Goal: Task Accomplishment & Management: Manage account settings

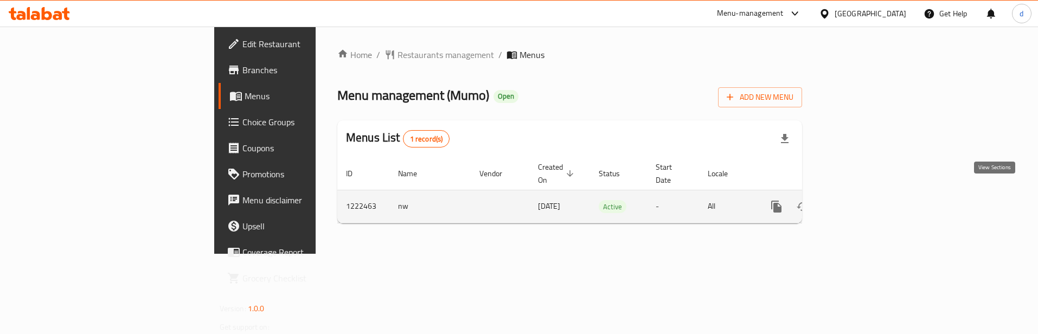
click at [868, 201] on link "enhanced table" at bounding box center [855, 207] width 26 height 26
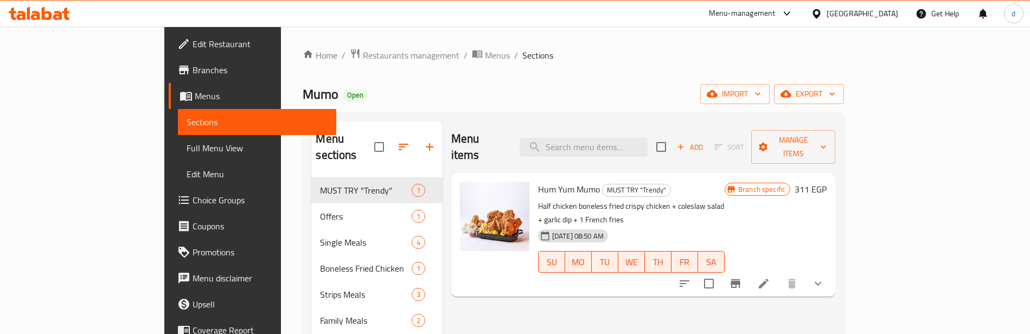
click at [193, 195] on span "Choice Groups" at bounding box center [260, 200] width 135 height 13
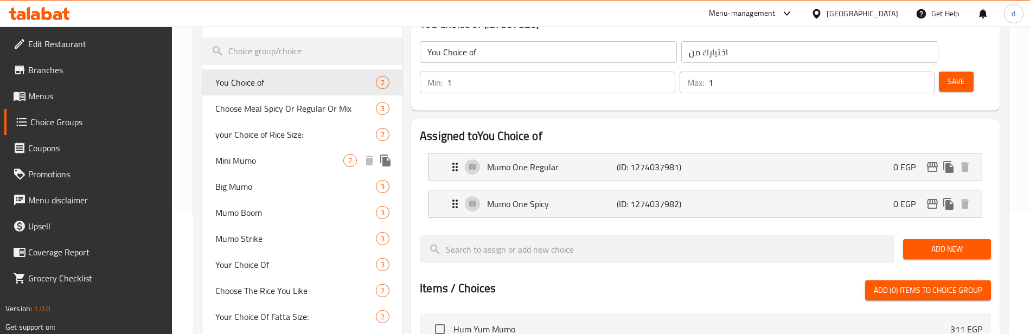
scroll to position [163, 0]
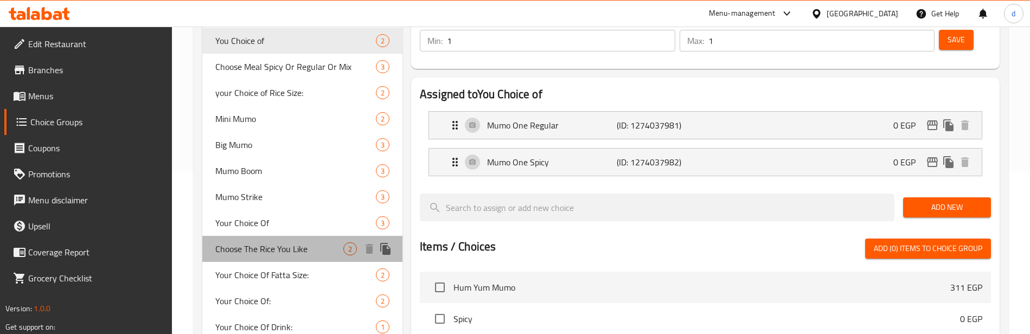
click at [271, 253] on span "Choose The Rice You Like" at bounding box center [279, 249] width 128 height 13
type input "Choose The Rice You Like"
type input "اختار الرز اللى يعجبك"
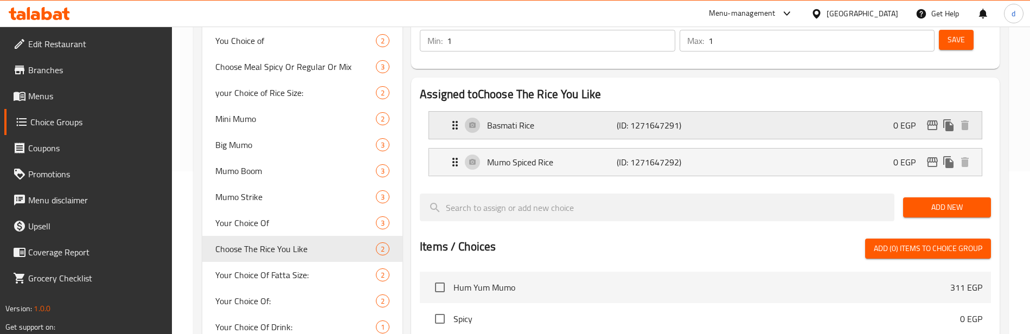
click at [845, 129] on div "Basmati Rice (ID: 1271647291) 0 EGP" at bounding box center [709, 125] width 520 height 27
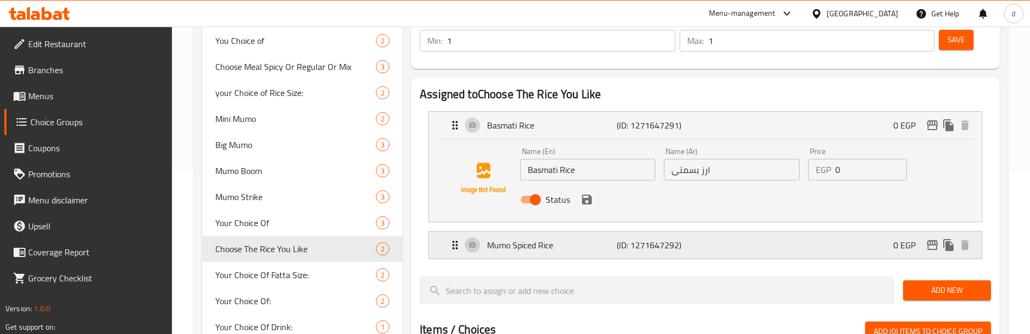
click at [723, 251] on div "Mumo [PERSON_NAME] (ID: 1271647292) 0 EGP" at bounding box center [709, 245] width 520 height 27
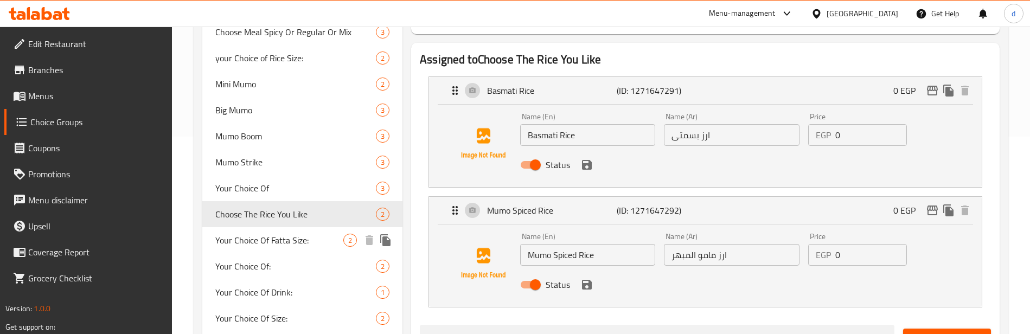
scroll to position [223, 0]
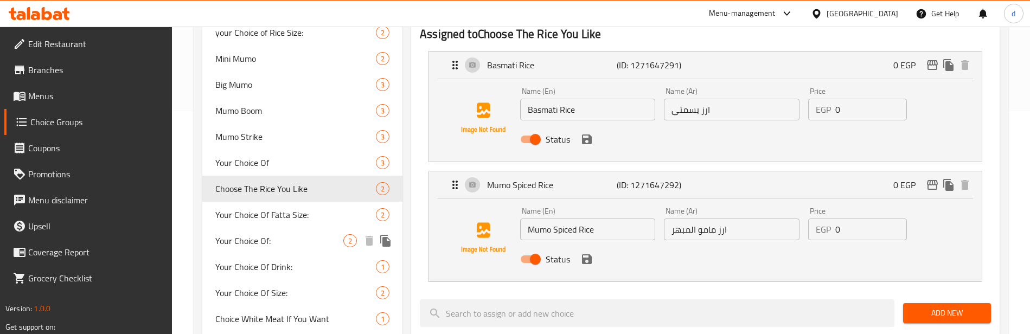
click at [297, 243] on span "Your Choice Of:" at bounding box center [279, 240] width 128 height 13
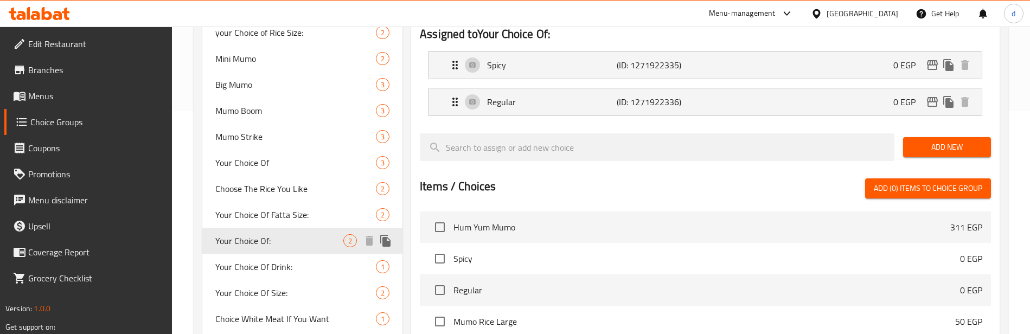
type input "Your Choice Of:"
type input "اختيارك من:"
click at [691, 73] on div "Spicy (ID: 1271922335) 0 EGP" at bounding box center [709, 65] width 520 height 27
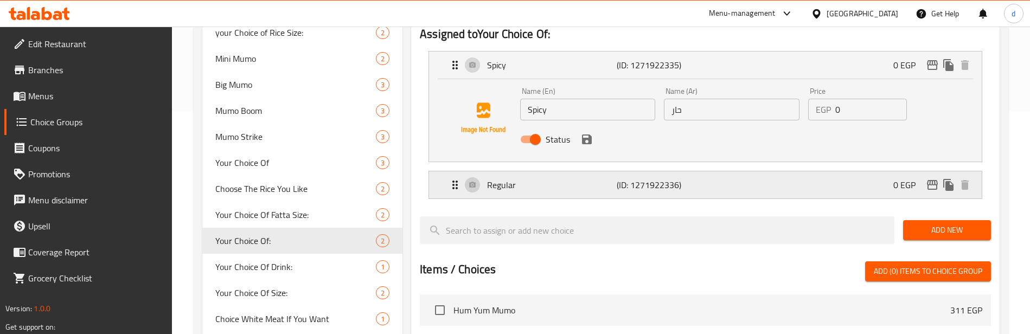
click at [678, 187] on p "(ID: 1271922336)" at bounding box center [660, 184] width 86 height 13
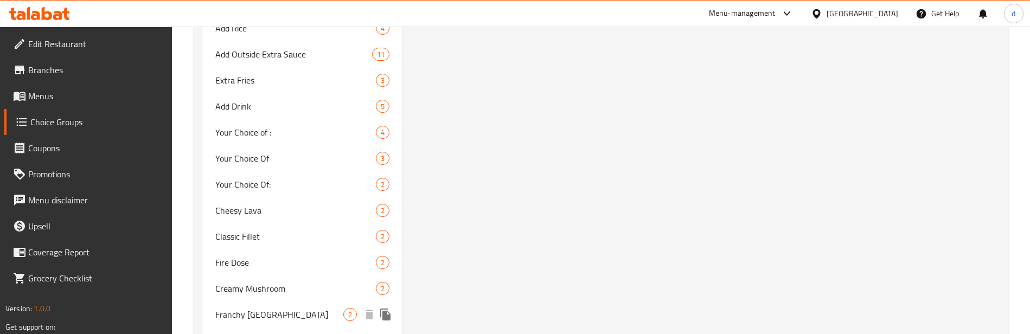
scroll to position [874, 0]
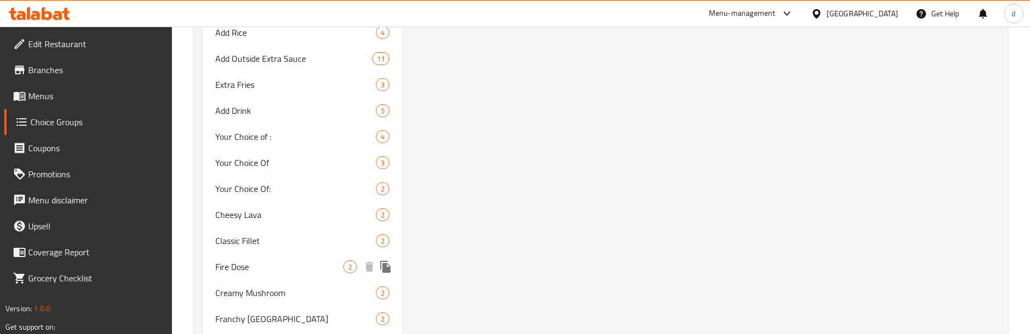
click at [266, 270] on span "Fire Dose" at bounding box center [279, 266] width 128 height 13
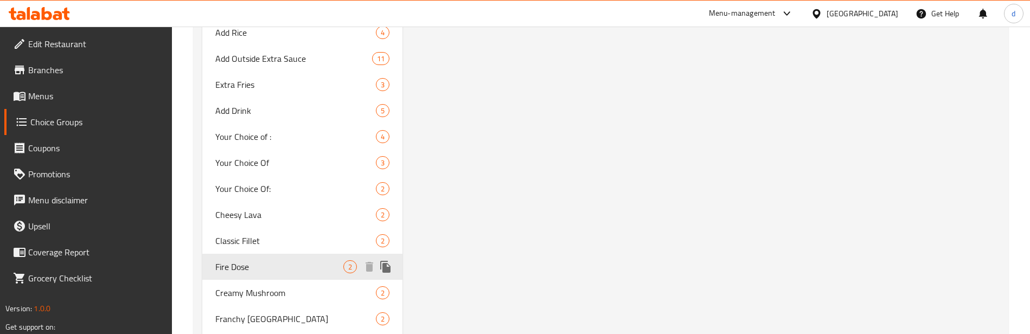
type input "Fire Dose"
type input "فاير دووز"
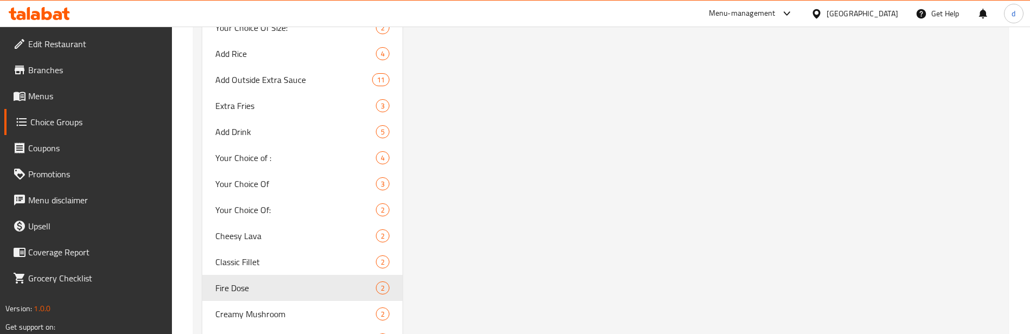
scroll to position [820, 0]
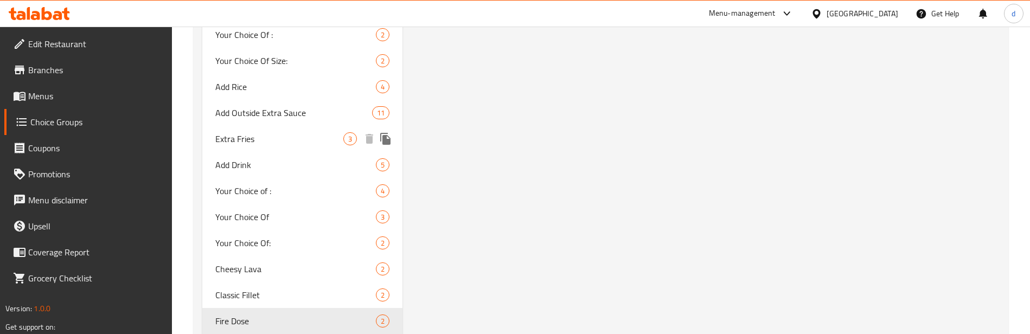
click at [239, 135] on span "Extra Fries" at bounding box center [279, 138] width 128 height 13
type input "Extra Fries"
type input "بطاطس إضافية"
type input "0"
type input "3"
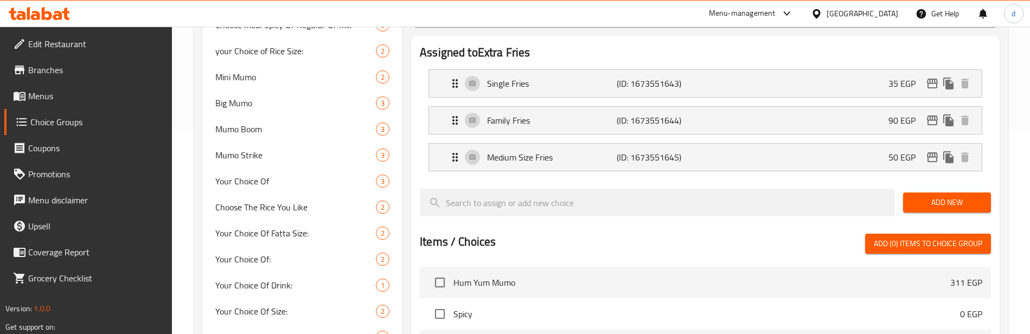
scroll to position [114, 0]
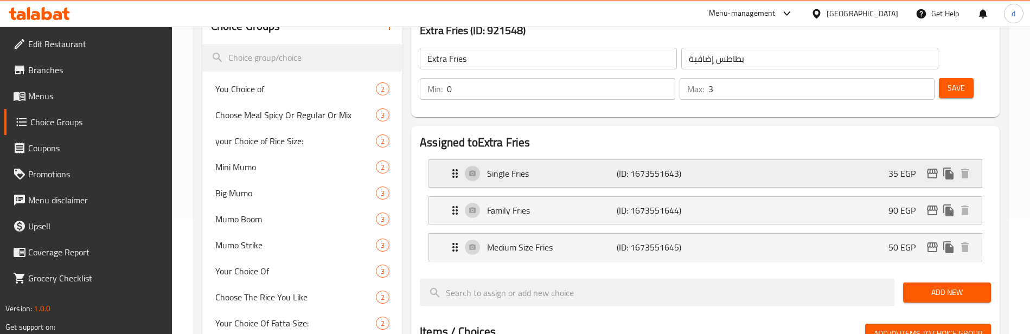
click at [880, 177] on div "Single Fries (ID: 1673551643) 35 EGP" at bounding box center [709, 173] width 520 height 27
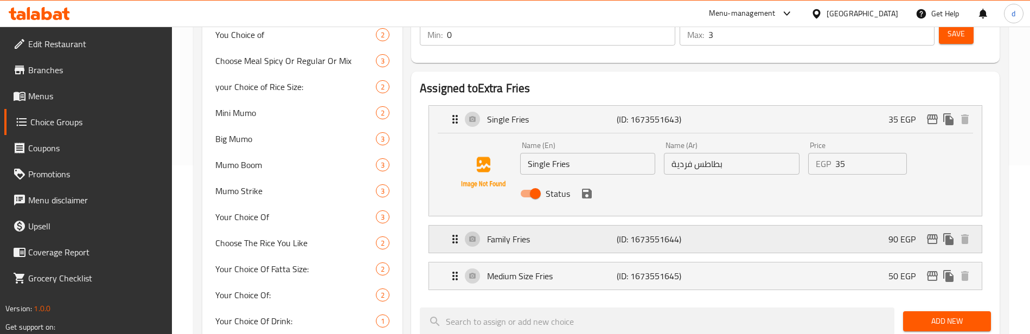
click at [790, 246] on div "Family Fries (ID: 1673551644) 90 EGP" at bounding box center [709, 239] width 520 height 27
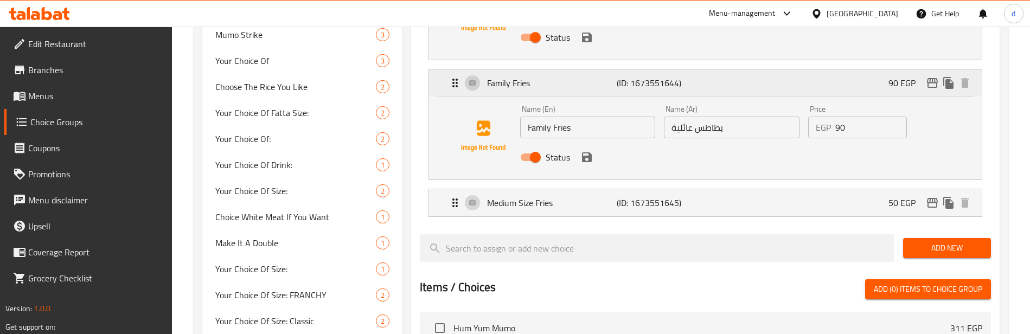
scroll to position [331, 0]
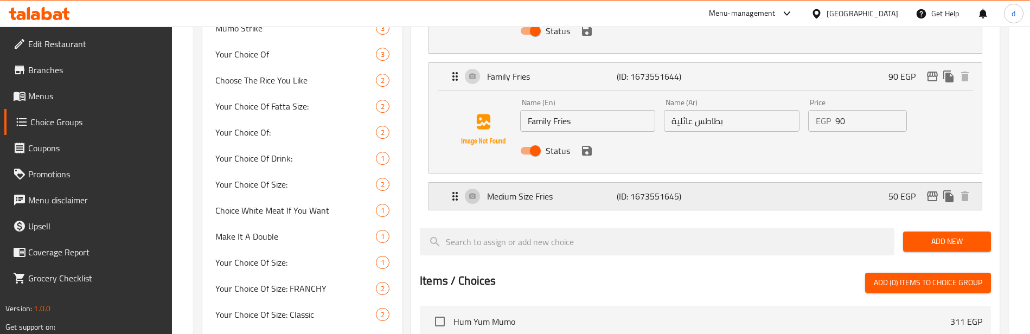
click at [814, 200] on div "Medium Size Fries (ID: 1673551645) 50 EGP" at bounding box center [709, 196] width 520 height 27
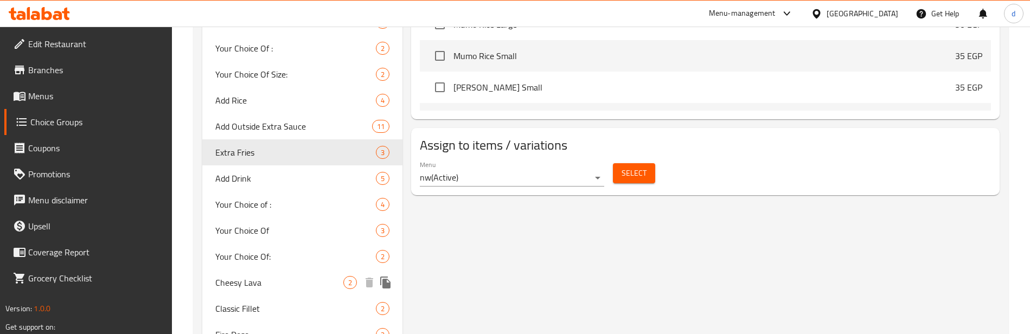
scroll to position [820, 0]
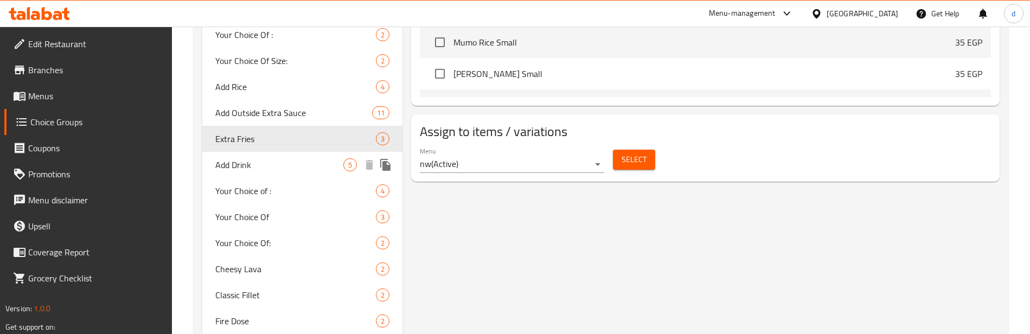
drag, startPoint x: 299, startPoint y: 163, endPoint x: 583, endPoint y: 239, distance: 293.3
click at [299, 163] on span "Add Drink" at bounding box center [279, 164] width 128 height 13
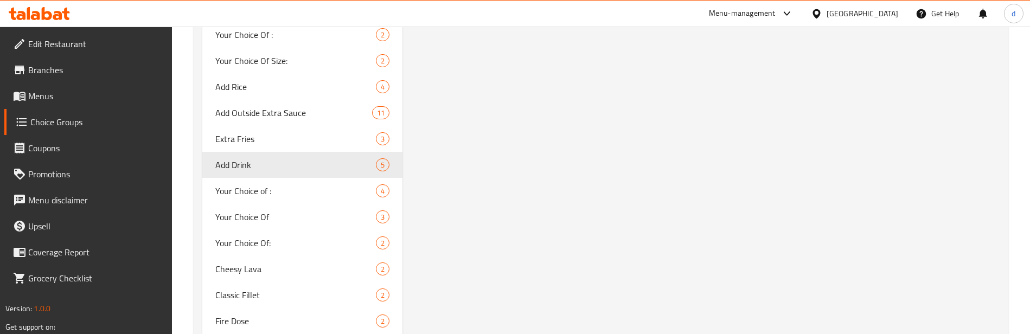
type input "Add Drink"
type input "اضف مشروب"
type input "5"
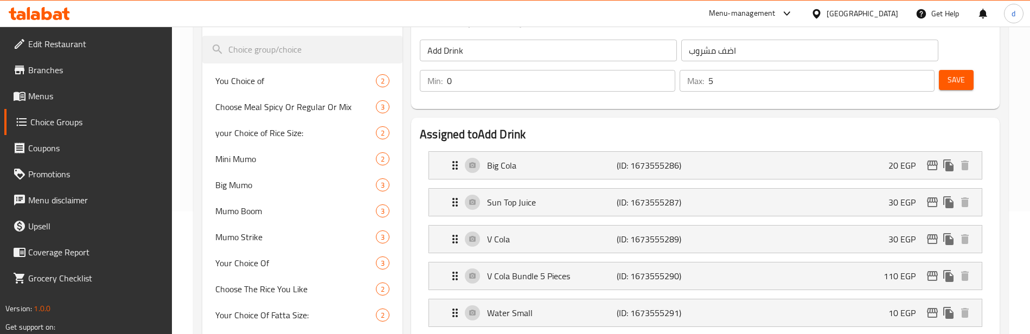
scroll to position [114, 0]
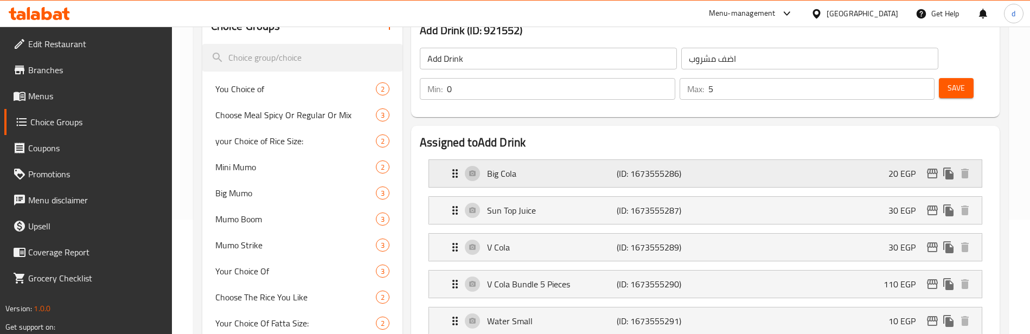
click at [660, 178] on p "(ID: 1673555286)" at bounding box center [660, 173] width 86 height 13
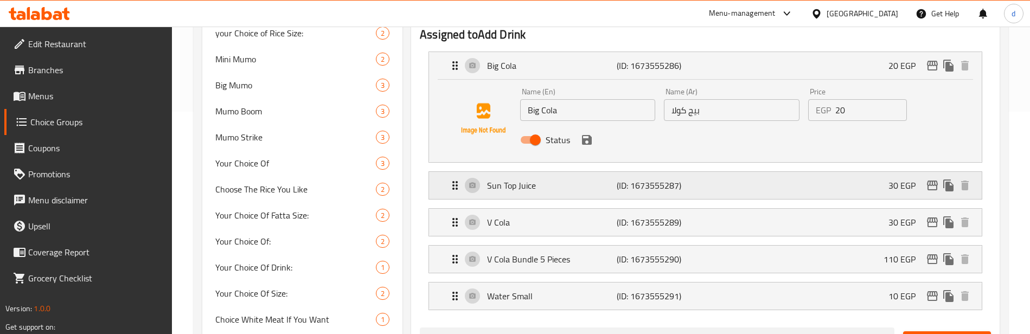
scroll to position [223, 0]
click at [645, 184] on p "(ID: 1673555287)" at bounding box center [660, 184] width 86 height 13
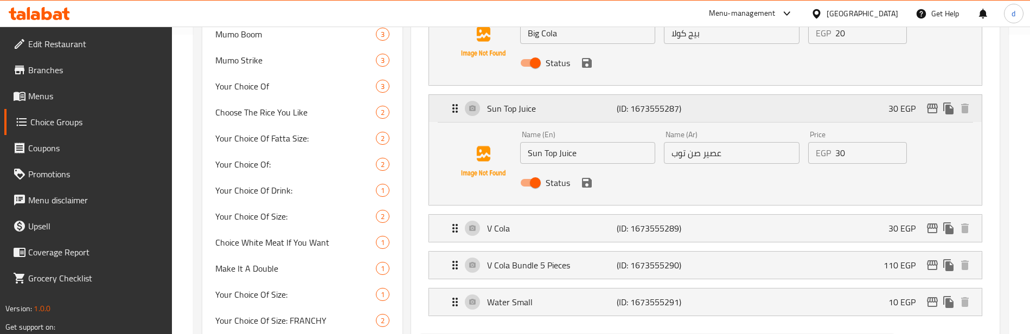
scroll to position [331, 0]
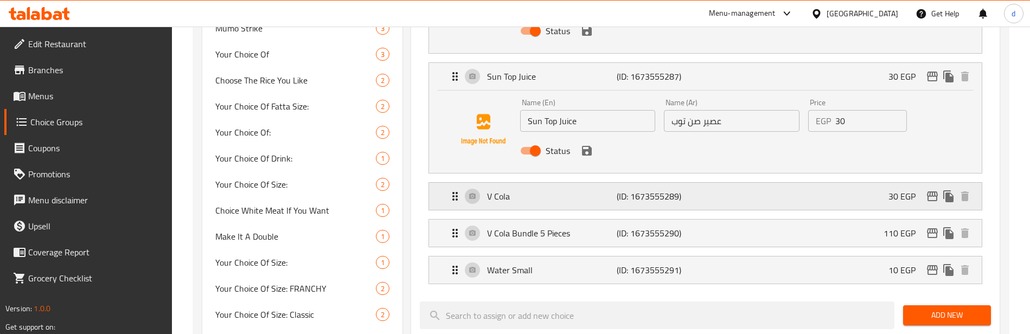
click at [631, 196] on p "(ID: 1673555289)" at bounding box center [660, 196] width 86 height 13
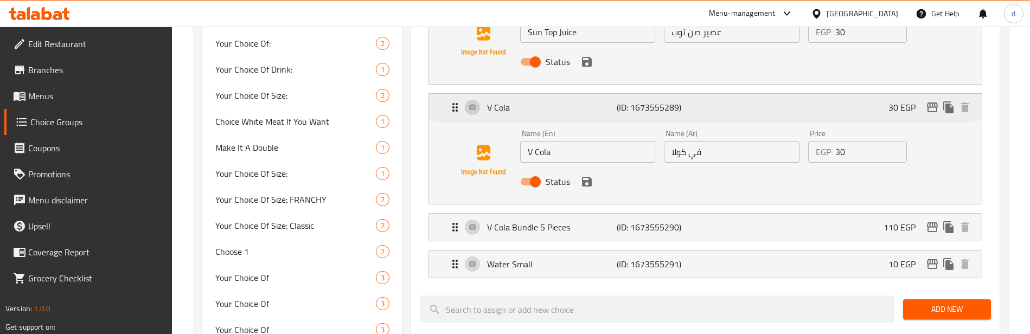
scroll to position [440, 0]
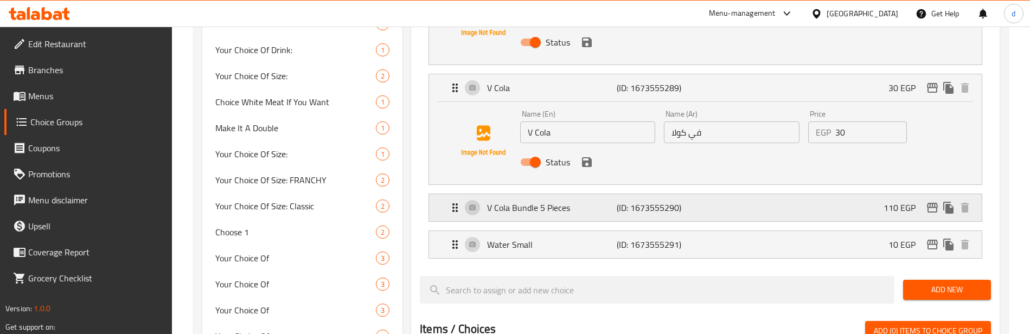
click at [622, 216] on div "V Cola Bundle 5 Pieces (ID: 1673555290) 110 EGP" at bounding box center [709, 207] width 520 height 27
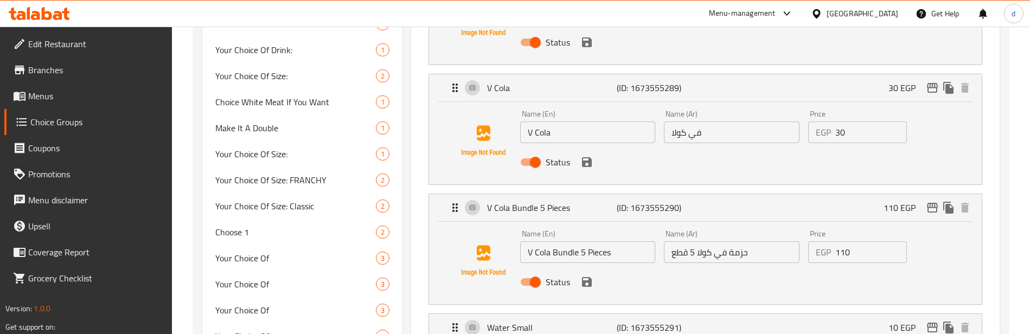
scroll to position [494, 0]
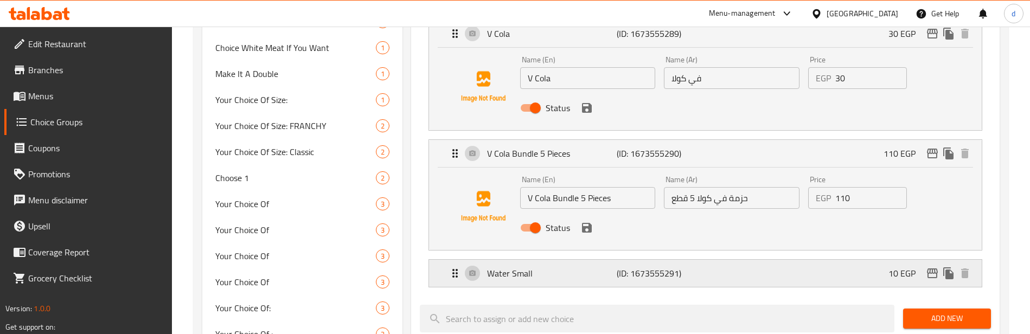
click at [604, 276] on p "Water Small" at bounding box center [551, 273] width 129 height 13
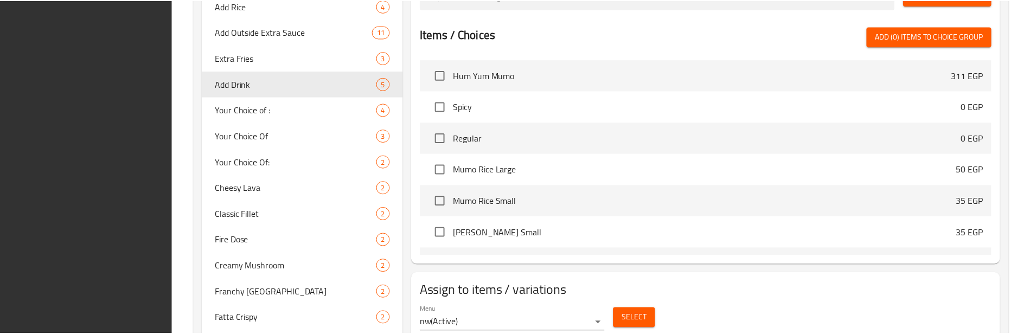
scroll to position [1037, 0]
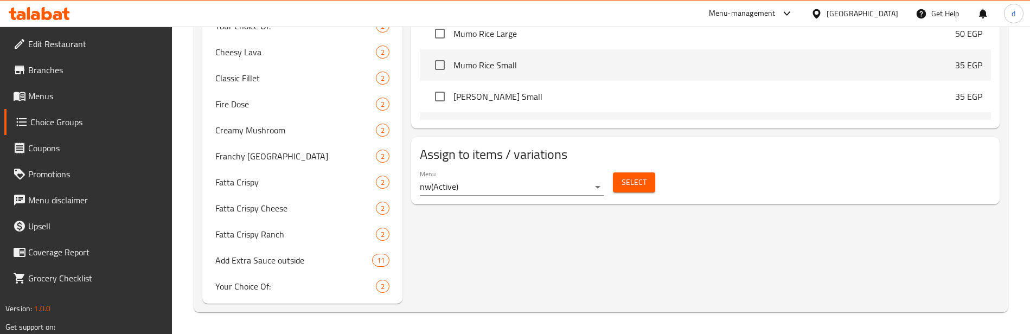
click at [109, 72] on span "Branches" at bounding box center [95, 69] width 135 height 13
